Goal: Task Accomplishment & Management: Manage account settings

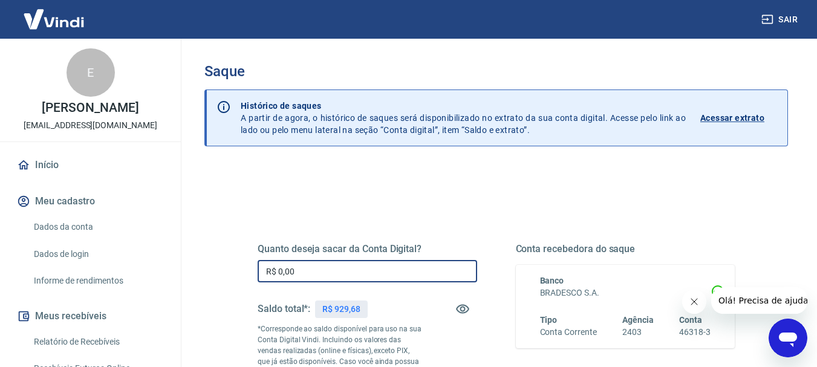
click at [336, 272] on input "R$ 0,00" at bounding box center [368, 271] width 220 height 22
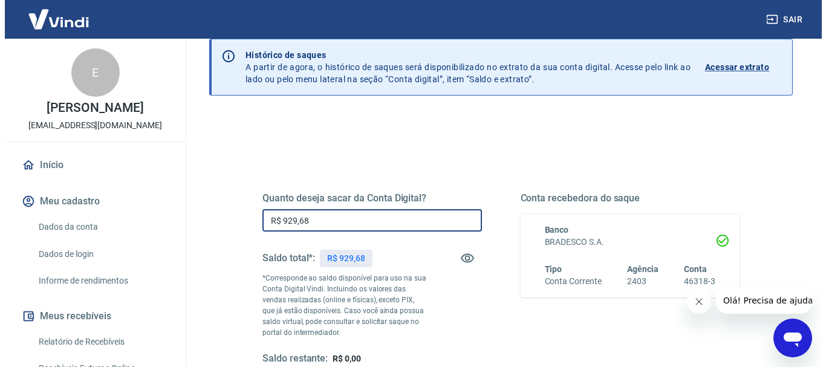
scroll to position [121, 0]
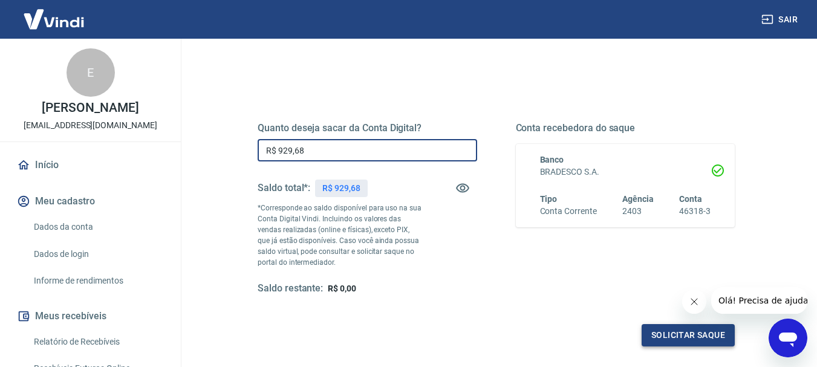
type input "R$ 929,68"
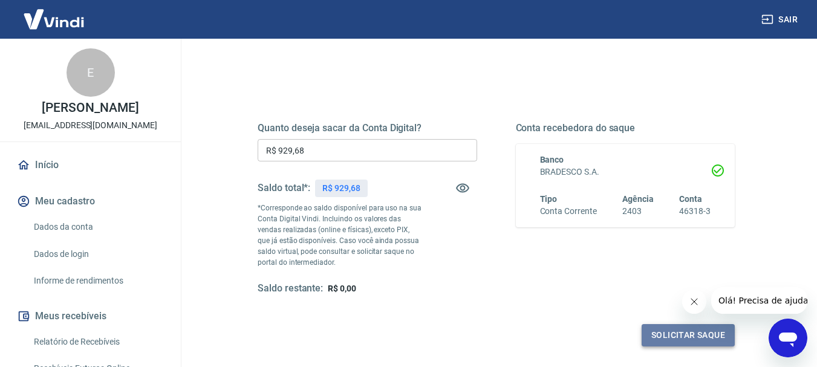
click at [668, 338] on button "Solicitar saque" at bounding box center [688, 335] width 93 height 22
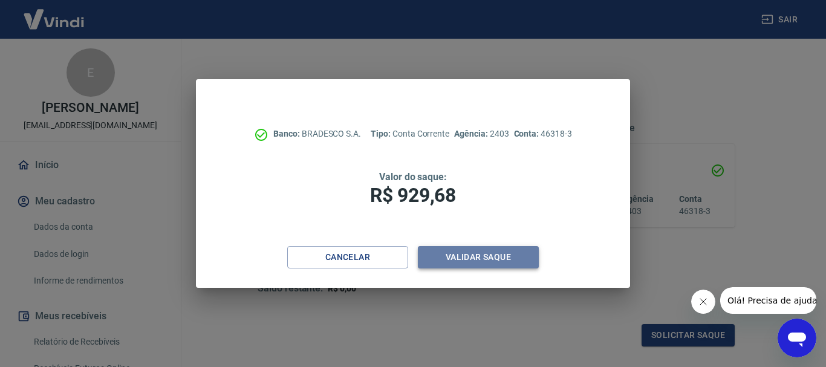
click at [485, 252] on button "Validar saque" at bounding box center [478, 257] width 121 height 22
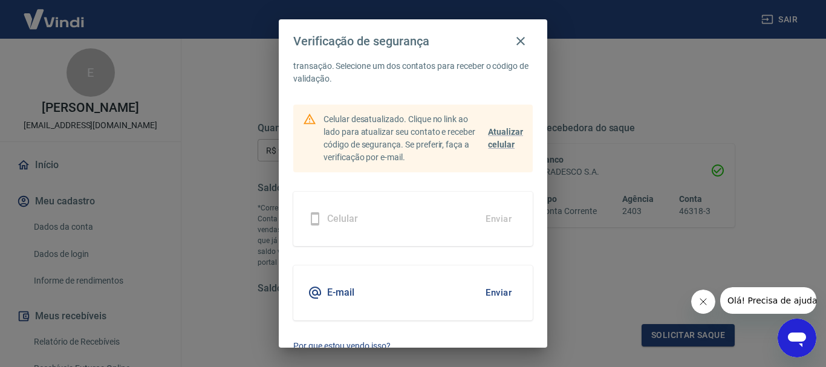
scroll to position [53, 0]
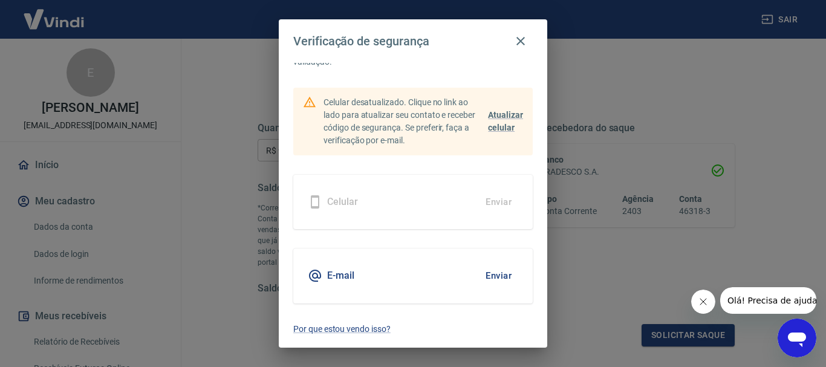
click at [491, 276] on button "Enviar" at bounding box center [498, 275] width 39 height 25
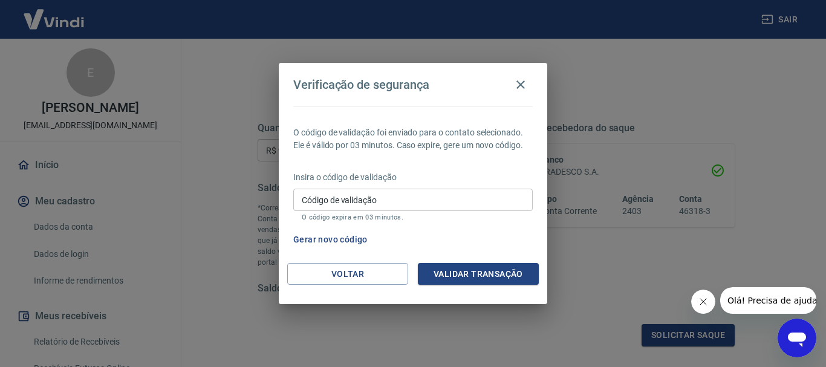
click at [388, 205] on input "Código de validação" at bounding box center [413, 200] width 240 height 22
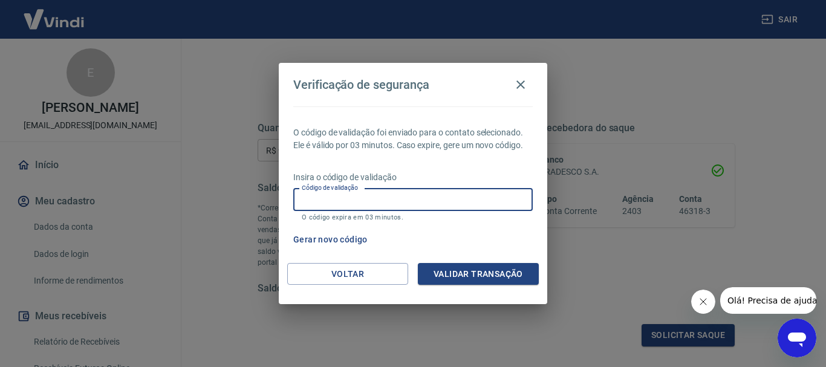
click at [360, 197] on input "Código de validação" at bounding box center [413, 200] width 240 height 22
type input "888755"
click at [502, 269] on button "Validar transação" at bounding box center [478, 274] width 121 height 22
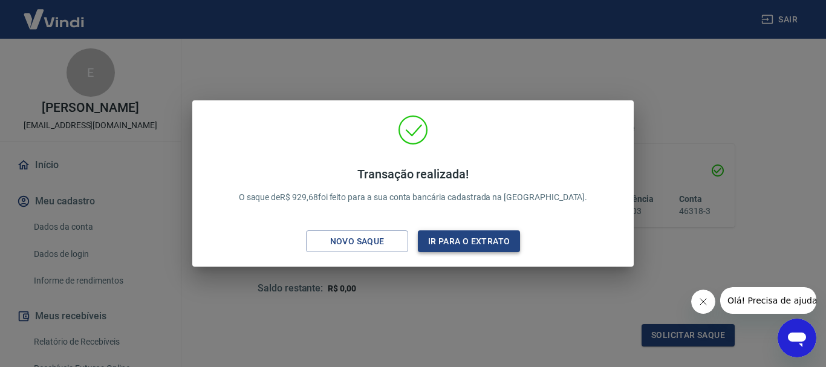
click at [452, 235] on button "Ir para o extrato" at bounding box center [469, 241] width 102 height 22
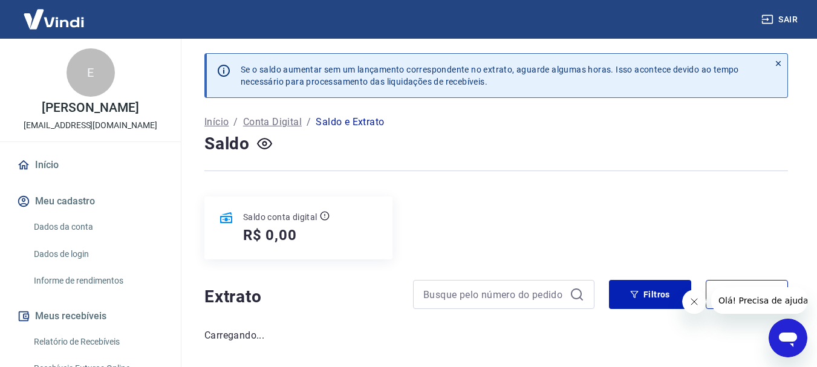
click at [687, 304] on button "Fechar mensagem da empresa" at bounding box center [694, 302] width 24 height 24
